Goal: Information Seeking & Learning: Learn about a topic

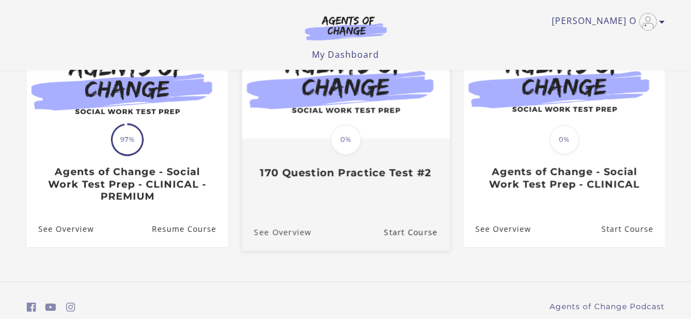
scroll to position [164, 0]
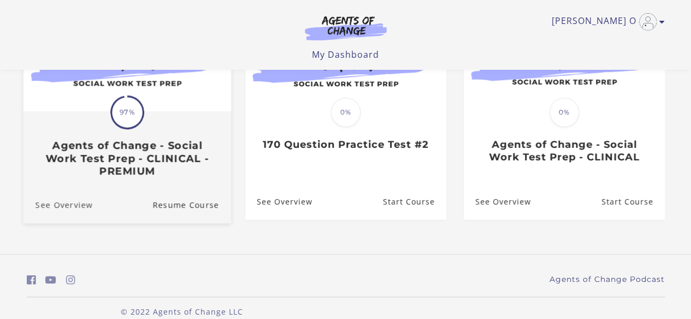
click at [52, 205] on link "See Overview" at bounding box center [57, 204] width 69 height 37
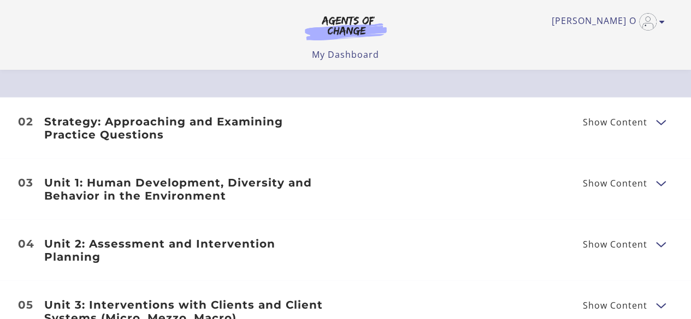
scroll to position [1310, 0]
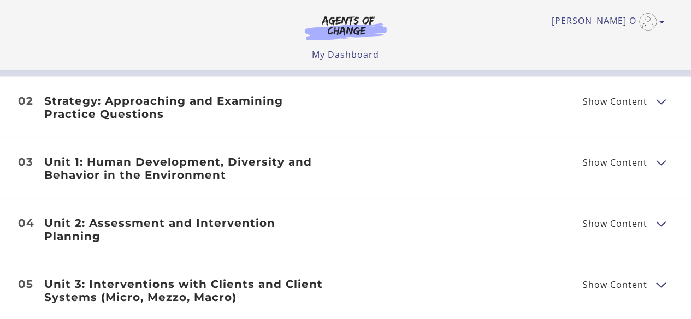
click at [140, 97] on li "02 Strategy: Approaching and Examining Practice Questions Show Content Breaking…" at bounding box center [345, 107] width 691 height 61
click at [132, 108] on h3 "Strategy: Approaching and Examining Practice Questions" at bounding box center [188, 107] width 288 height 26
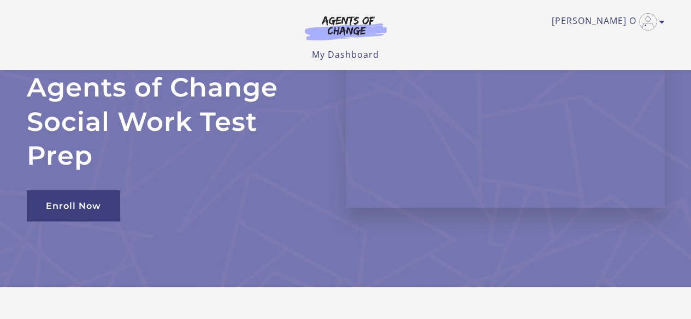
scroll to position [0, 0]
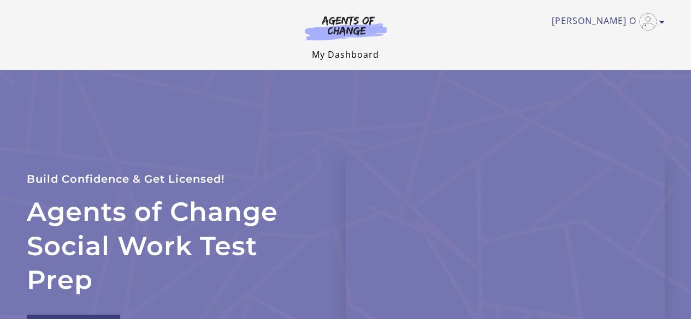
click at [338, 54] on link "My Dashboard" at bounding box center [345, 55] width 67 height 12
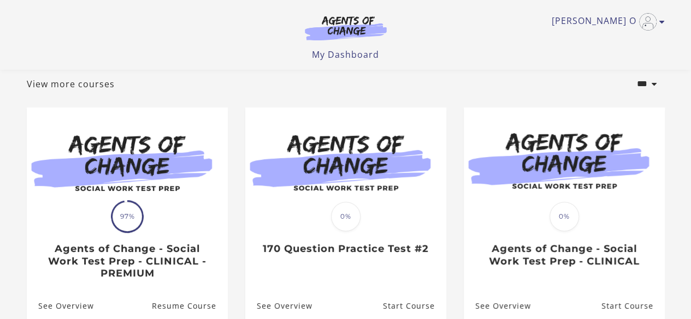
scroll to position [164, 0]
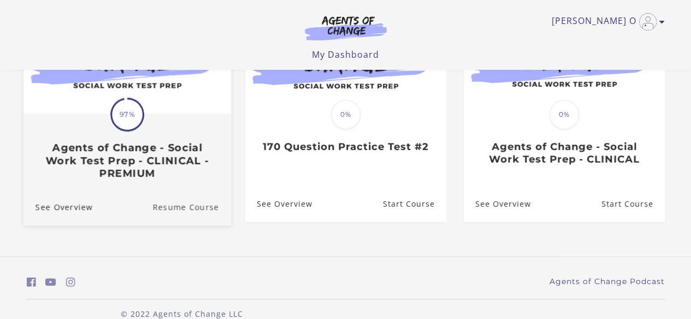
click at [187, 211] on link "Resume Course" at bounding box center [191, 206] width 79 height 37
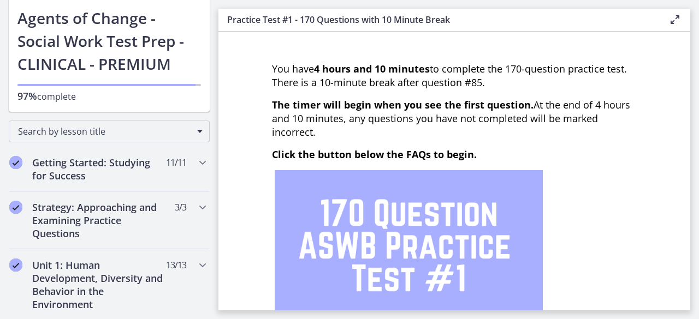
scroll to position [55, 0]
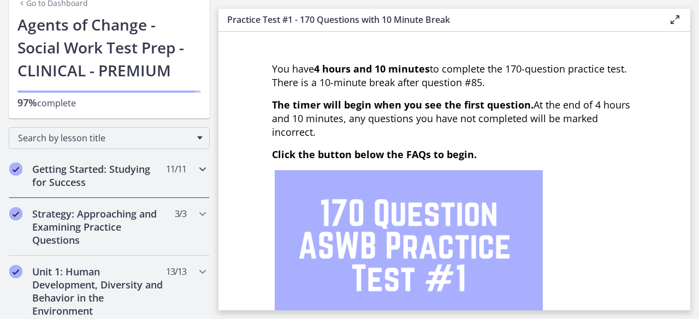
click at [143, 170] on h2 "Getting Started: Studying for Success" at bounding box center [98, 176] width 133 height 26
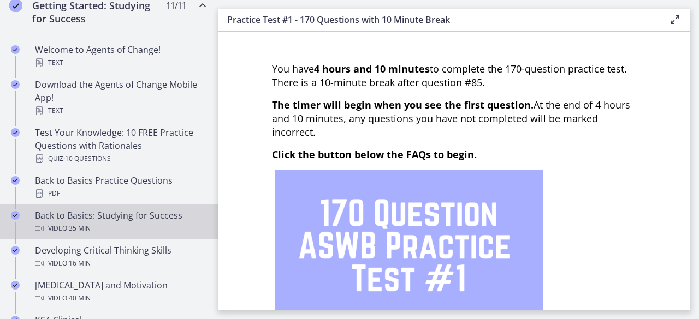
scroll to position [273, 0]
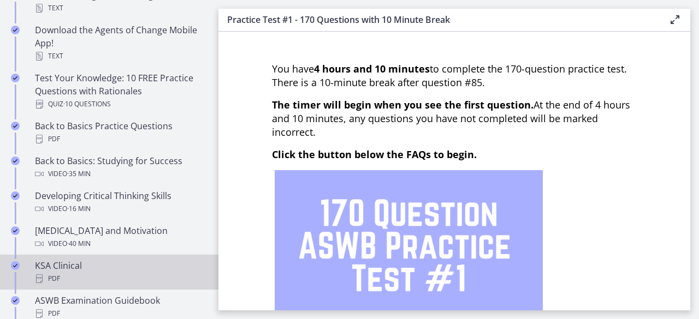
click at [53, 268] on div "KSA Clinical PDF" at bounding box center [120, 272] width 170 height 26
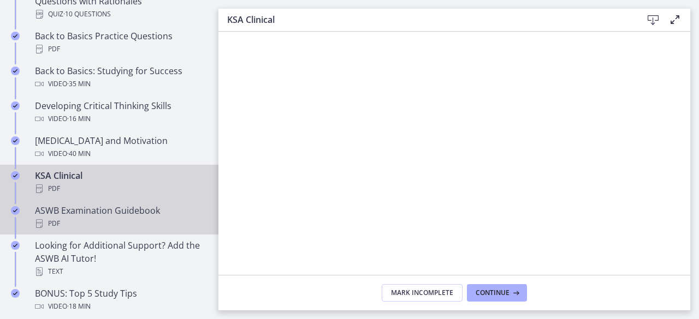
scroll to position [382, 0]
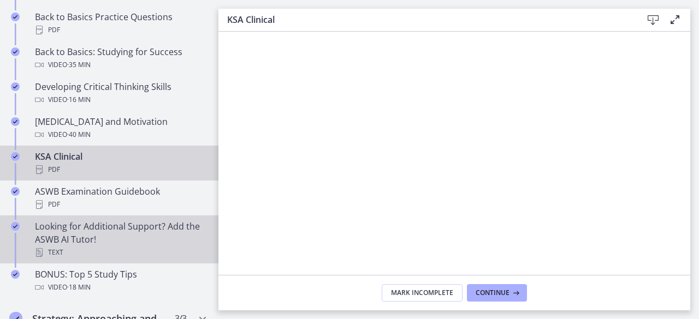
click at [128, 230] on div "Looking for Additional Support? Add the ASWB AI Tutor! Text" at bounding box center [120, 239] width 170 height 39
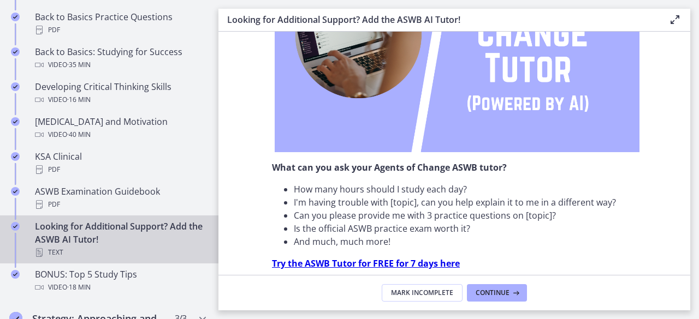
scroll to position [437, 0]
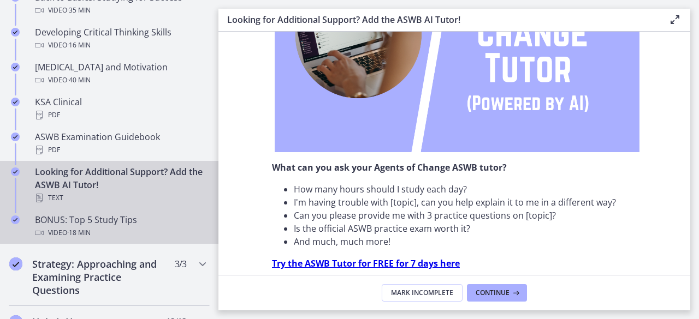
click at [107, 220] on div "BONUS: Top 5 Study Tips Video · 18 min" at bounding box center [120, 226] width 170 height 26
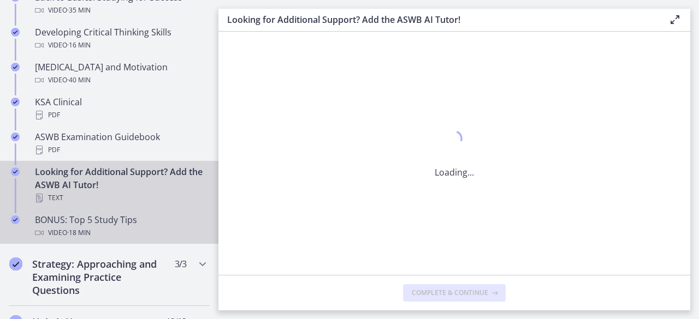
scroll to position [0, 0]
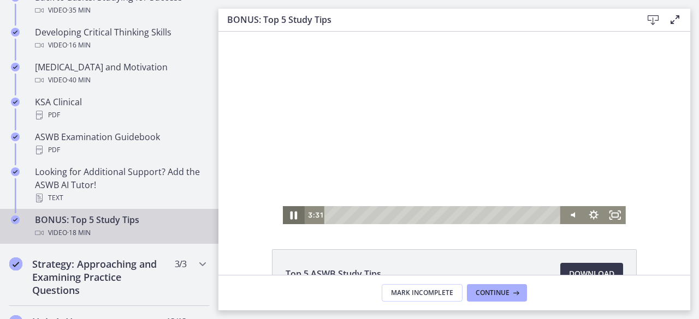
click at [290, 216] on icon "Pause" at bounding box center [293, 215] width 7 height 8
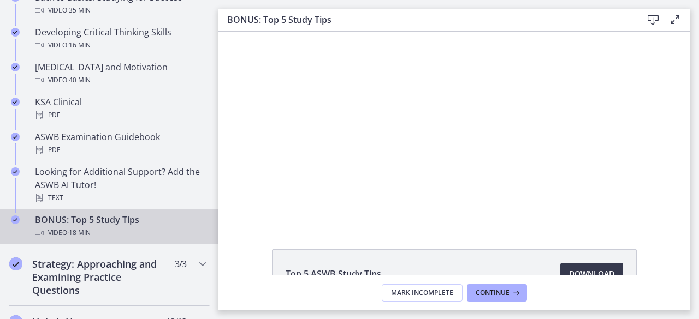
scroll to position [491, 0]
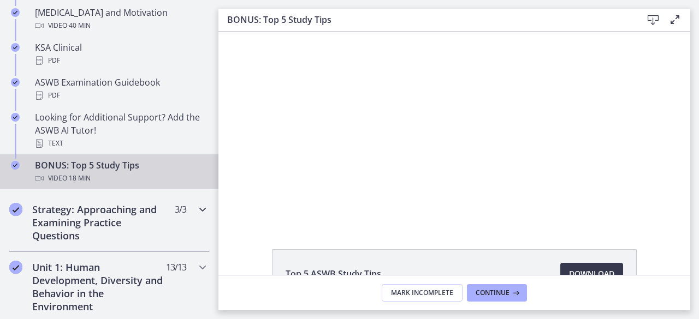
click at [100, 215] on h2 "Strategy: Approaching and Examining Practice Questions" at bounding box center [98, 222] width 133 height 39
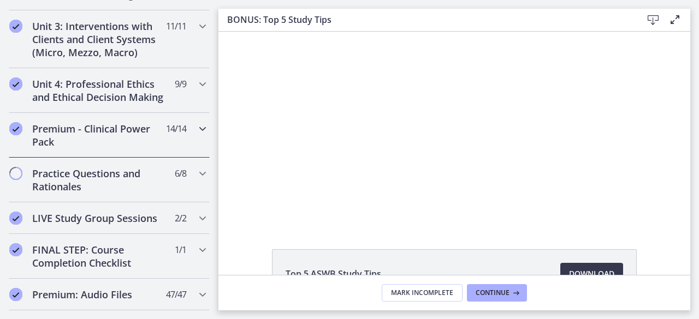
scroll to position [597, 0]
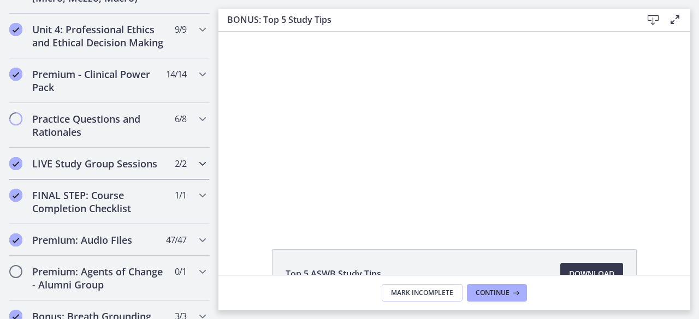
click at [140, 170] on h2 "LIVE Study Group Sessions" at bounding box center [98, 163] width 133 height 13
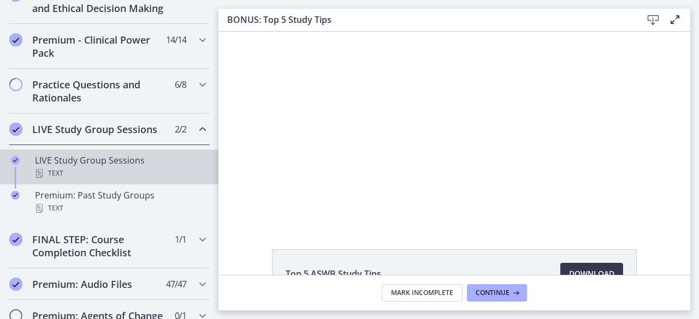
scroll to position [525, 0]
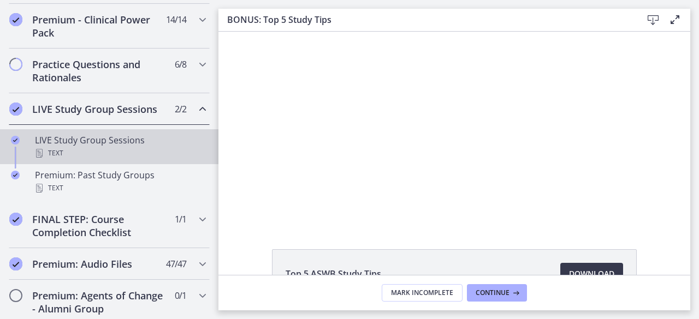
click at [99, 151] on div "LIVE Study Group Sessions Text" at bounding box center [120, 147] width 170 height 26
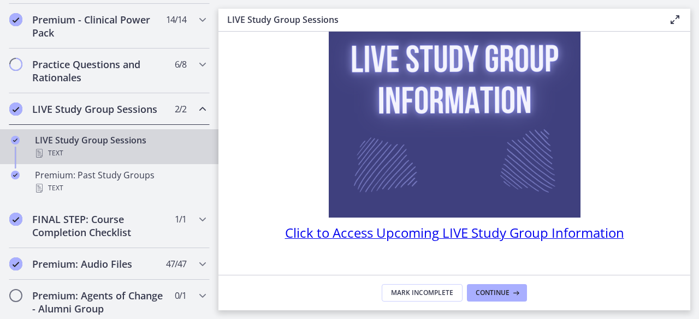
scroll to position [152, 0]
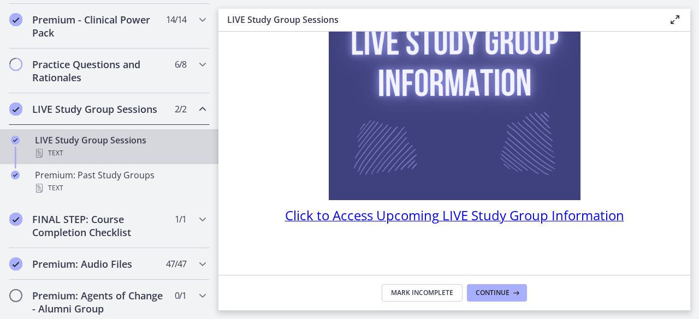
click at [426, 218] on span "Click to Access Upcoming LIVE Study Group Information" at bounding box center [454, 215] width 339 height 18
click at [196, 71] on icon "Chapters" at bounding box center [202, 64] width 13 height 13
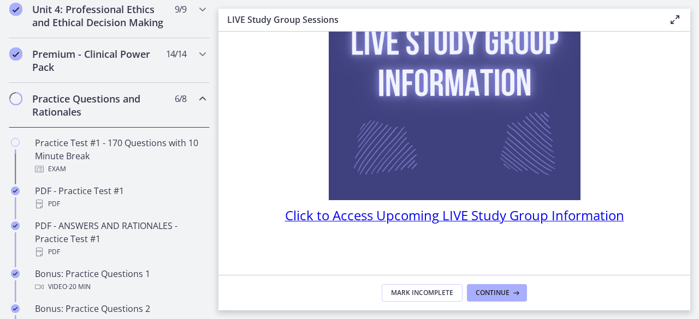
scroll to position [471, 0]
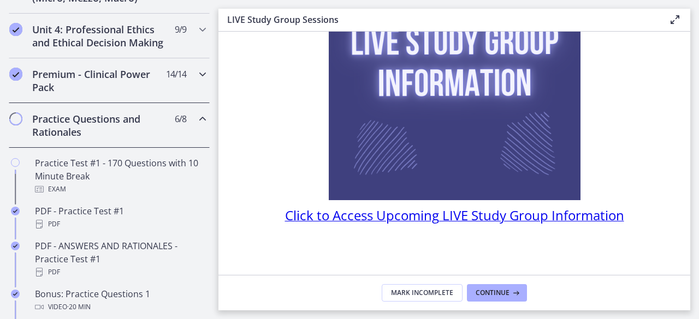
click at [196, 81] on icon "Chapters" at bounding box center [202, 74] width 13 height 13
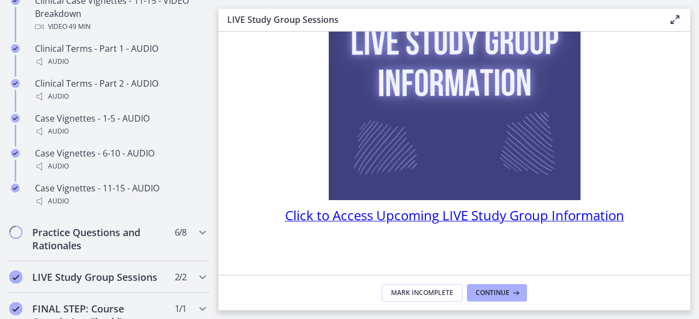
scroll to position [1017, 0]
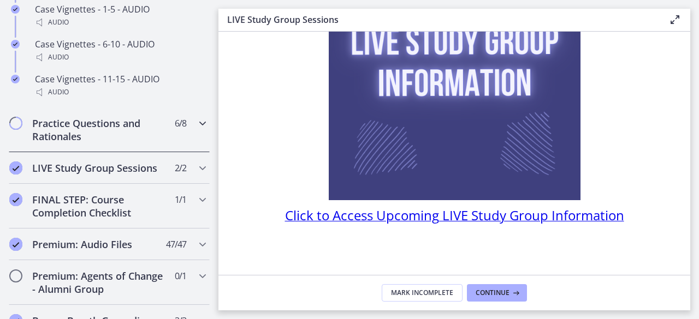
click at [15, 129] on span "Chapters" at bounding box center [15, 123] width 11 height 11
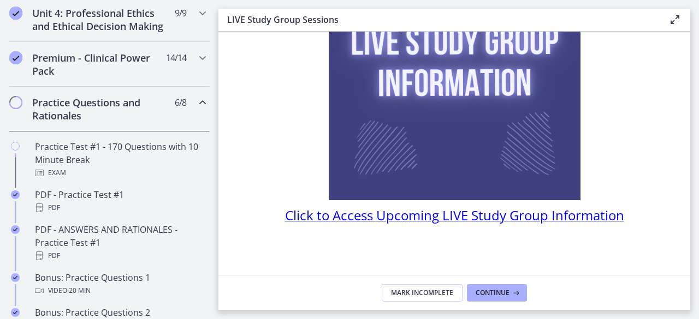
scroll to position [455, 0]
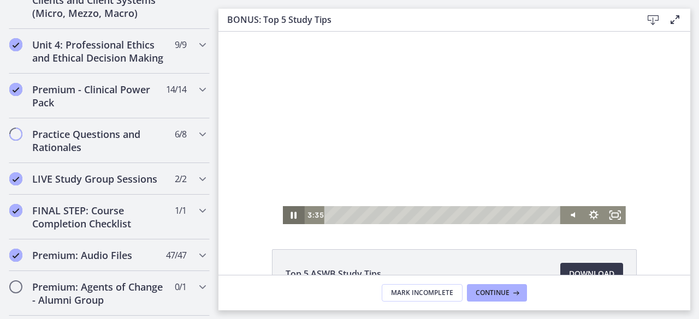
click at [291, 215] on icon "Pause" at bounding box center [294, 215] width 6 height 7
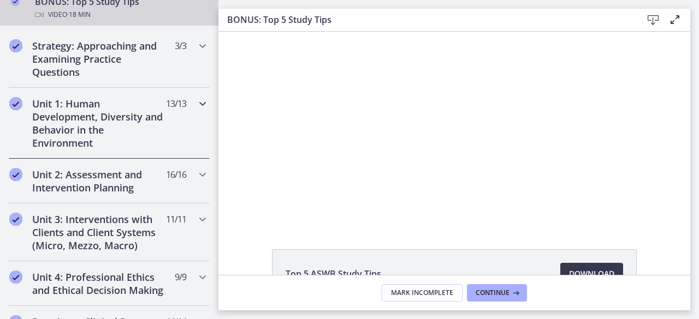
scroll to position [710, 0]
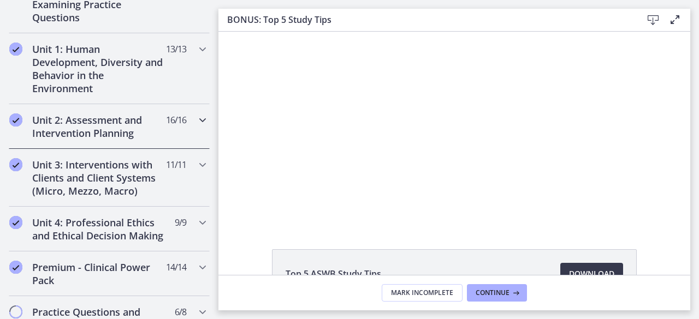
click at [196, 117] on icon "Chapters" at bounding box center [202, 120] width 13 height 13
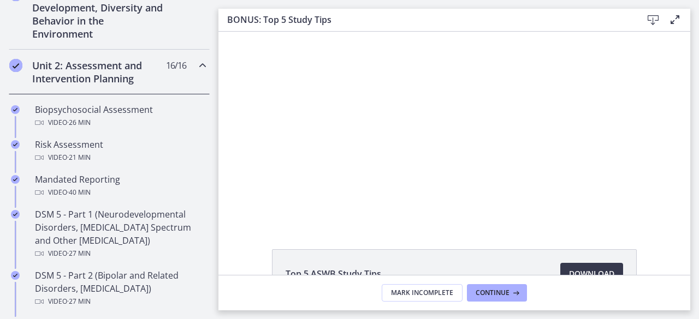
scroll to position [387, 0]
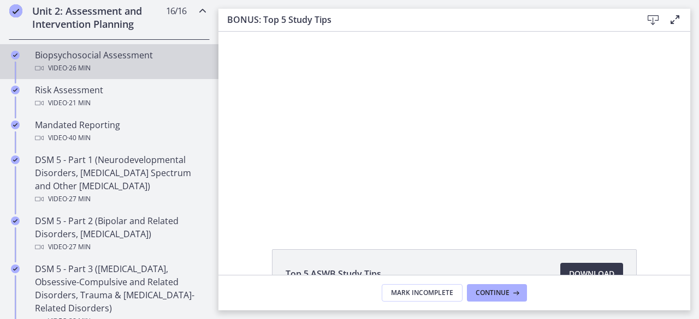
click at [100, 53] on div "Biopsychosocial Assessment Video · 26 min" at bounding box center [120, 62] width 170 height 26
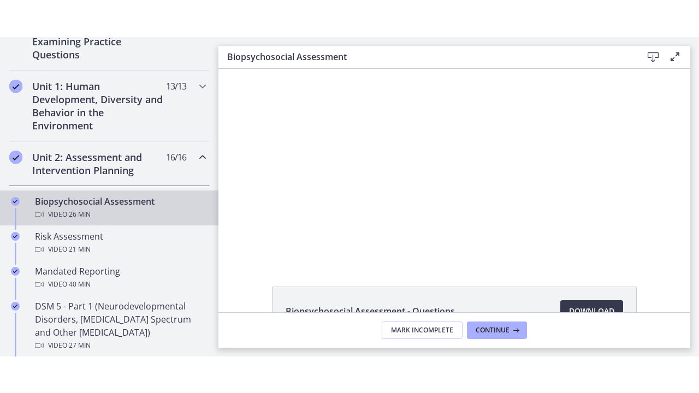
scroll to position [55, 0]
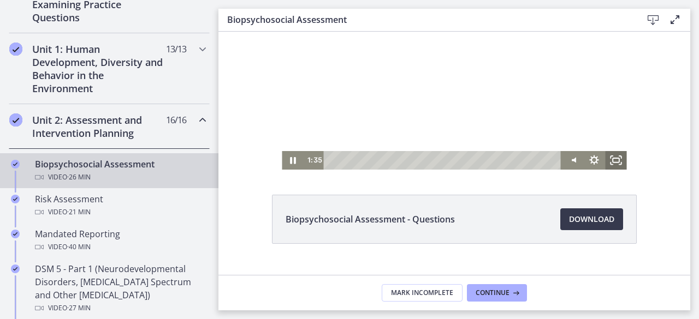
click at [609, 160] on icon "Fullscreen" at bounding box center [615, 160] width 21 height 19
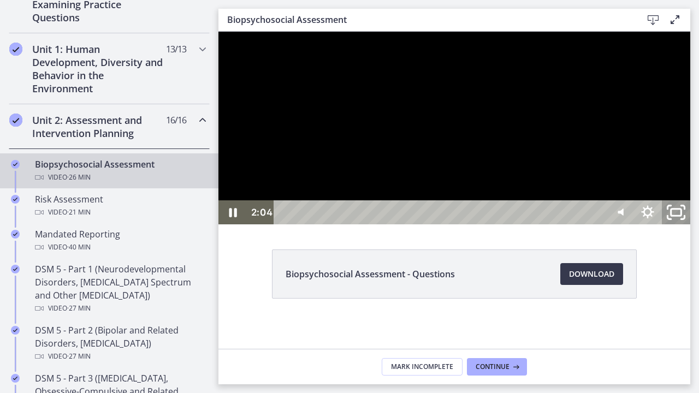
click at [693, 227] on icon "Unfullscreen" at bounding box center [676, 212] width 34 height 29
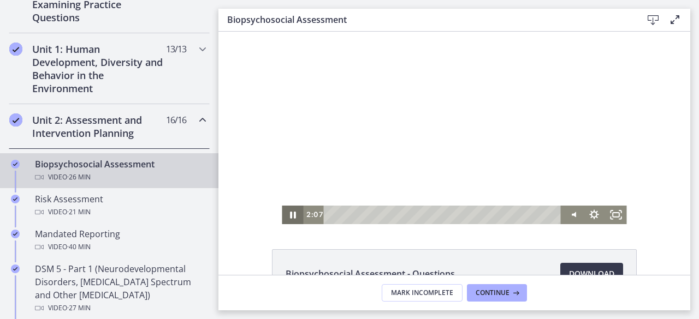
click at [290, 217] on icon "Pause" at bounding box center [293, 215] width 6 height 7
